Goal: Register for event/course

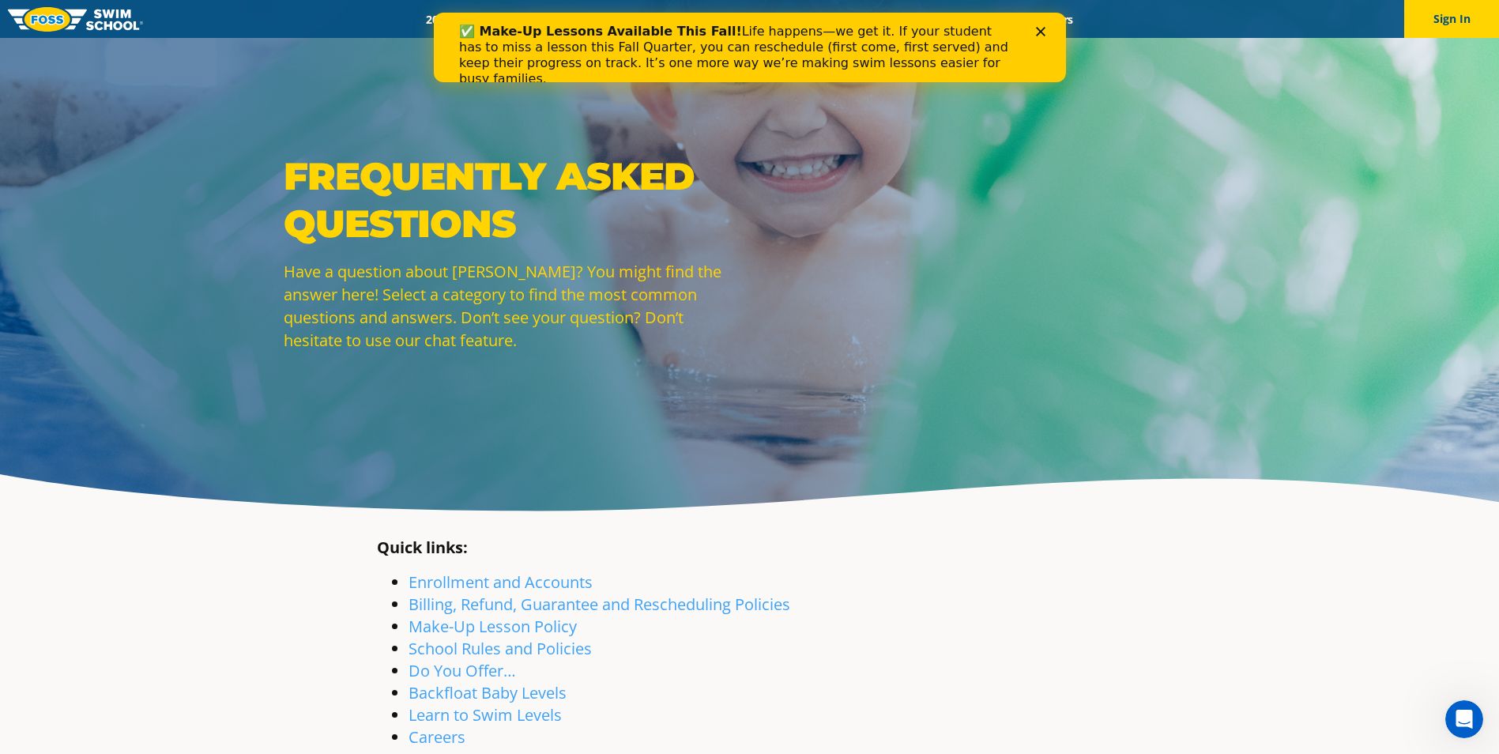
click at [1043, 28] on polygon "Close" at bounding box center [1039, 31] width 9 height 9
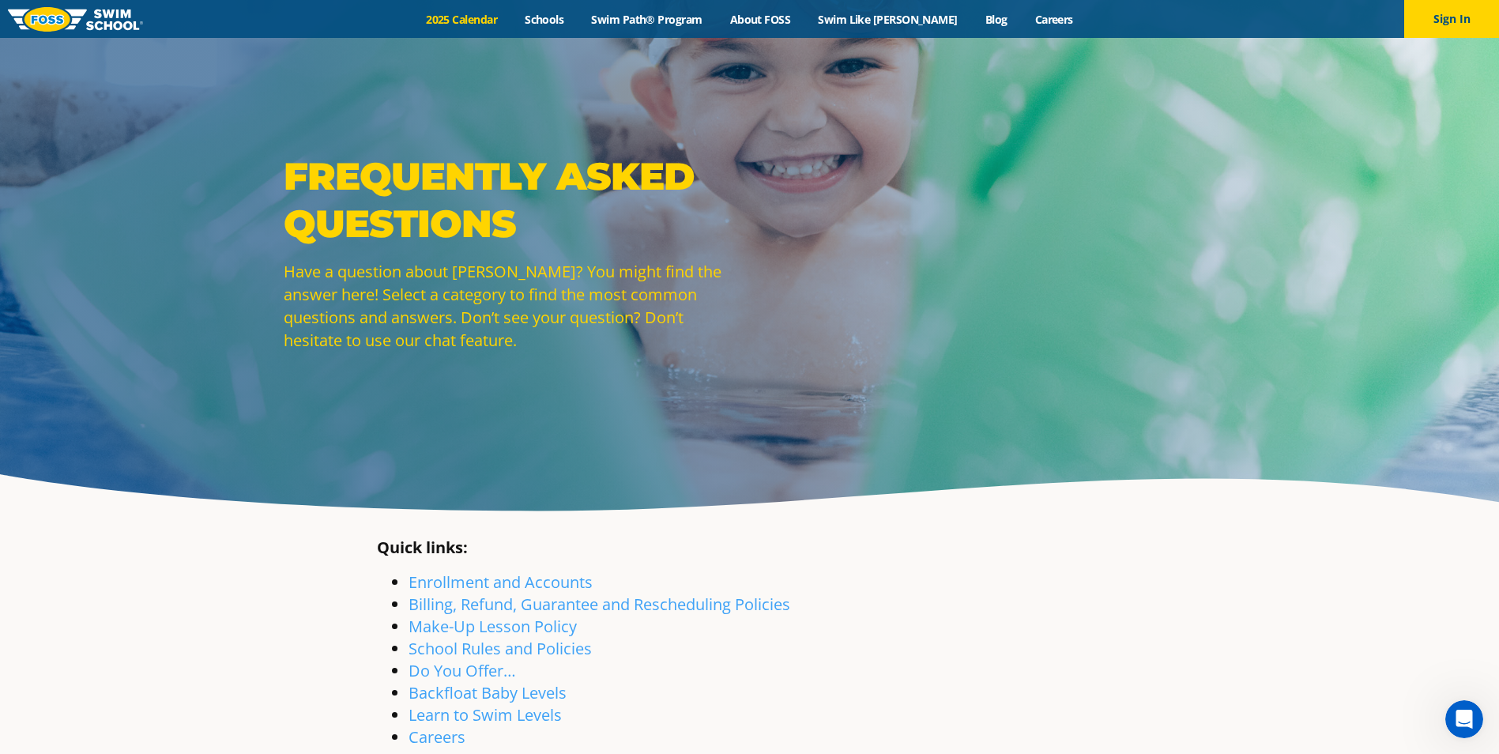
click at [496, 16] on link "2025 Calendar" at bounding box center [462, 19] width 99 height 15
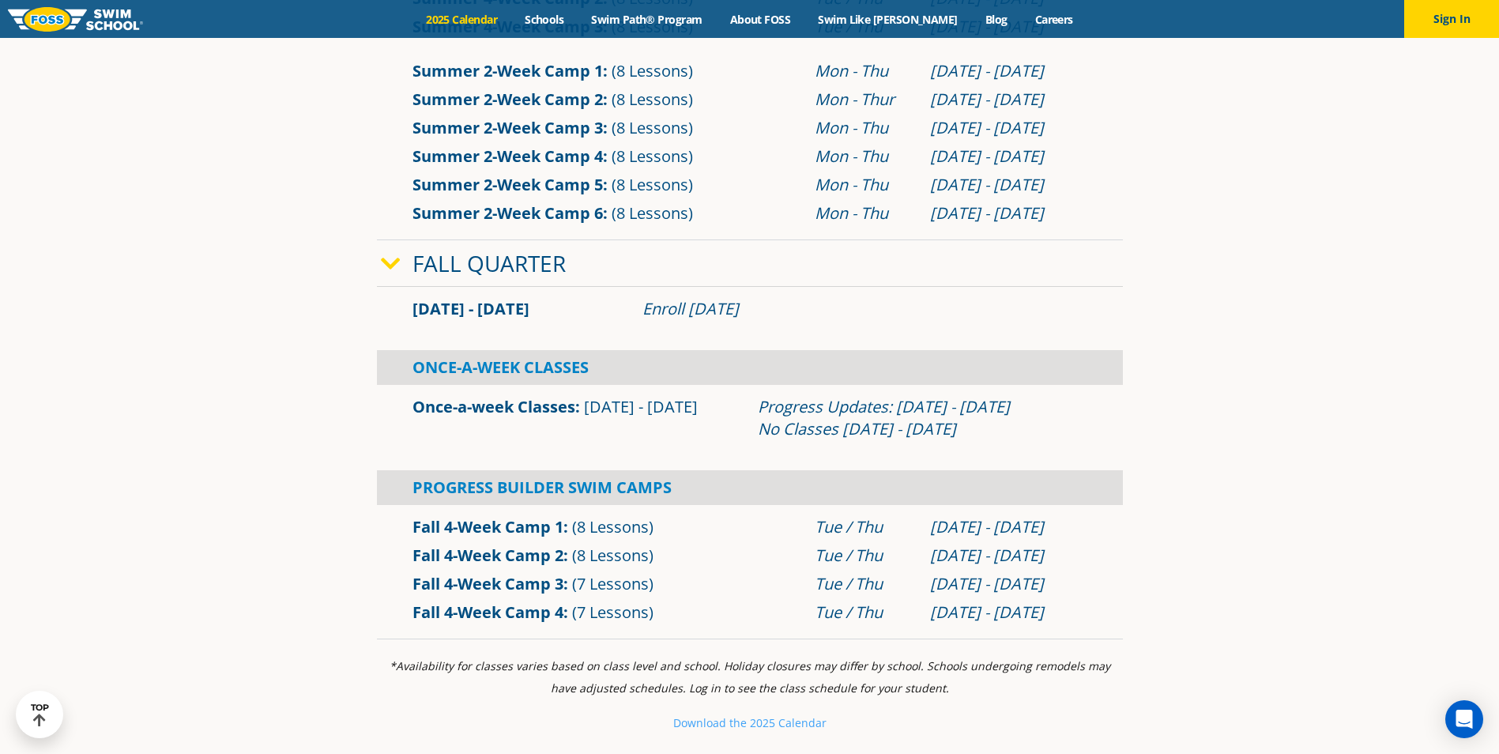
scroll to position [1107, 0]
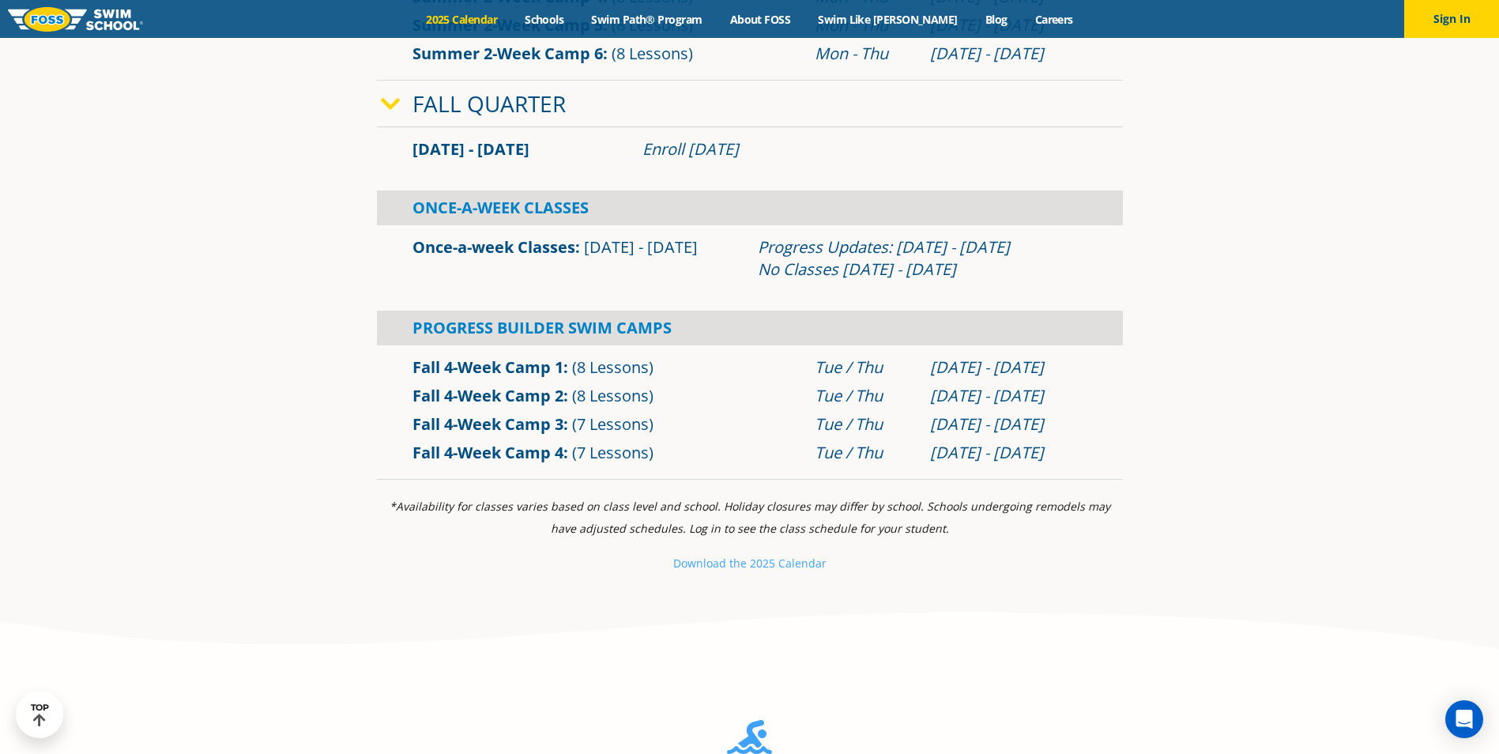
click at [443, 367] on link "Fall 4-Week Camp 1" at bounding box center [488, 366] width 151 height 21
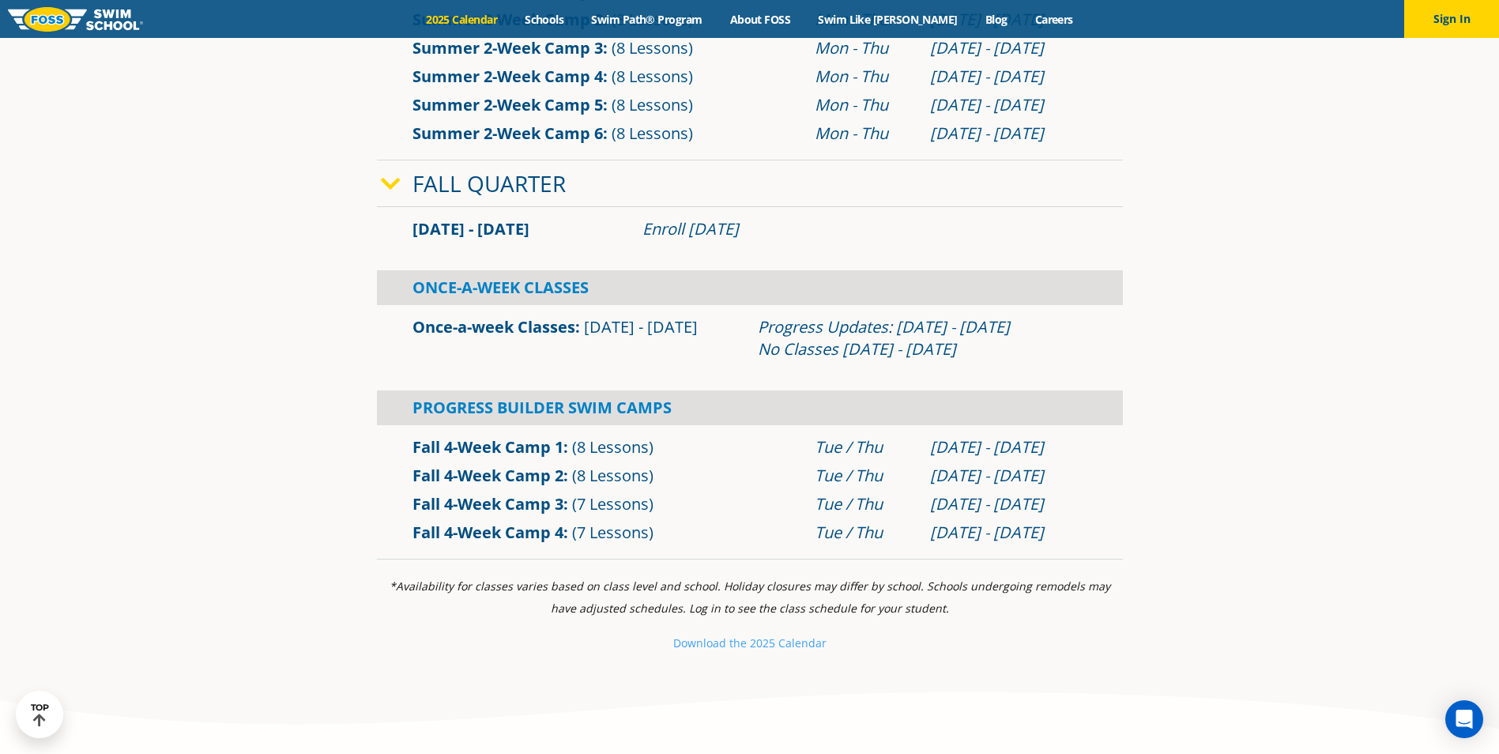
scroll to position [1028, 0]
